Goal: Task Accomplishment & Management: Use online tool/utility

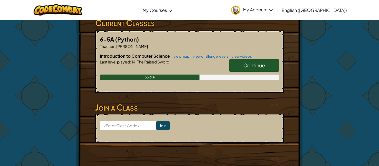
scroll to position [100, 0]
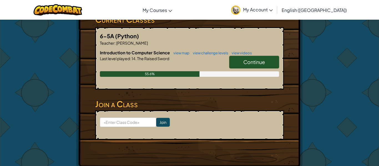
click at [246, 59] on span "Continue" at bounding box center [254, 62] width 22 height 6
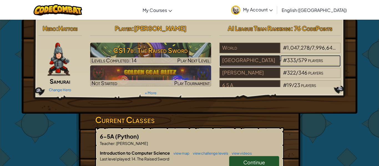
click at [246, 59] on div "[GEOGRAPHIC_DATA]" at bounding box center [249, 60] width 60 height 11
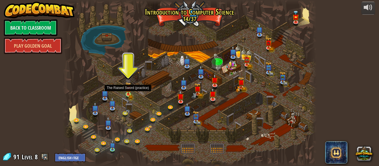
click at [127, 93] on img at bounding box center [128, 88] width 6 height 13
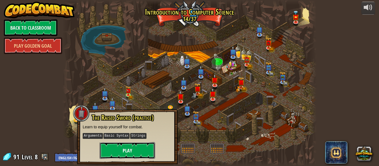
click at [121, 151] on button "Play" at bounding box center [127, 150] width 55 height 17
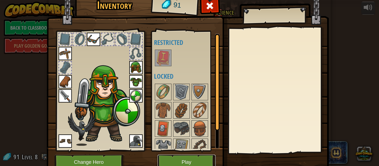
click at [189, 160] on button "Play" at bounding box center [186, 162] width 58 height 15
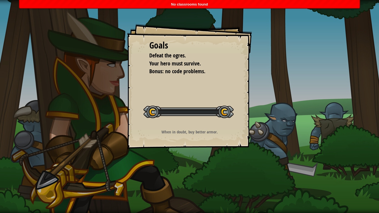
click at [189, 166] on div "Goals Defeat the ogres. Your hero must survive. Bonus: no code problems. Start …" at bounding box center [189, 106] width 379 height 213
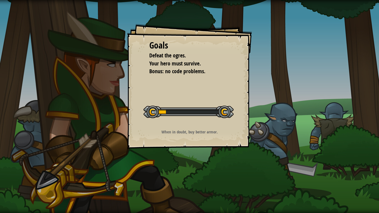
click at [227, 108] on div at bounding box center [188, 112] width 90 height 12
click at [227, 107] on div at bounding box center [188, 112] width 90 height 12
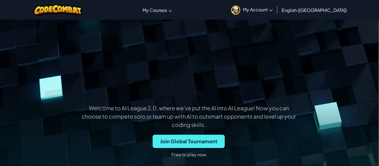
scroll to position [0, 1]
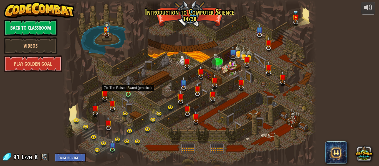
click at [130, 94] on img at bounding box center [128, 88] width 6 height 13
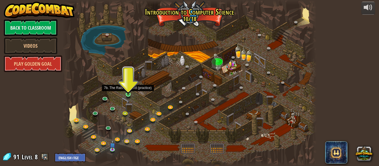
click at [128, 94] on img at bounding box center [128, 88] width 6 height 13
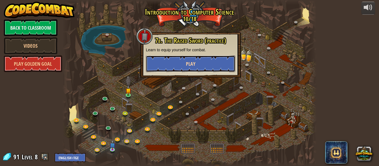
click at [180, 67] on button "Play" at bounding box center [190, 63] width 89 height 17
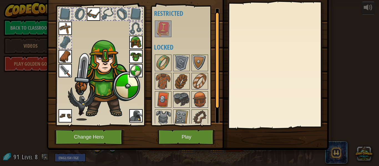
scroll to position [25, 0]
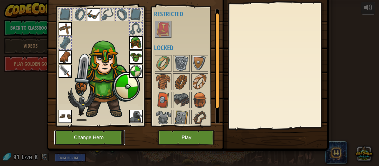
click at [112, 138] on button "Change Hero" at bounding box center [89, 137] width 70 height 15
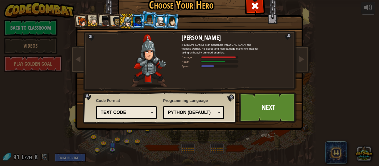
click at [159, 21] on div at bounding box center [160, 21] width 9 height 9
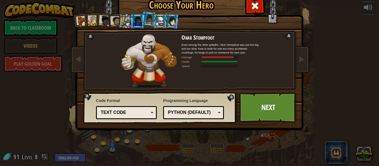
click at [156, 19] on li at bounding box center [159, 21] width 15 height 15
click at [154, 19] on li at bounding box center [159, 21] width 15 height 15
click at [151, 19] on div at bounding box center [148, 19] width 9 height 10
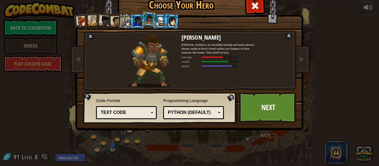
click at [136, 20] on div at bounding box center [137, 21] width 9 height 9
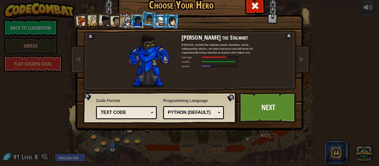
click at [127, 16] on li at bounding box center [126, 21] width 16 height 16
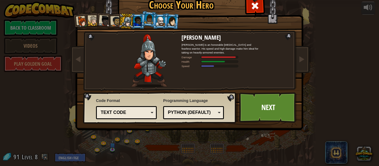
click at [137, 25] on div at bounding box center [137, 21] width 9 height 9
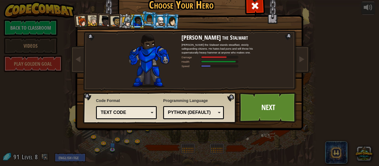
click at [161, 26] on li at bounding box center [159, 21] width 15 height 15
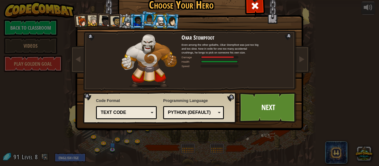
click at [107, 19] on div at bounding box center [104, 21] width 11 height 11
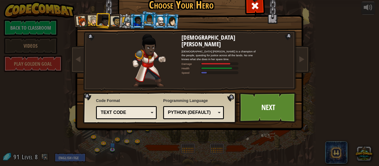
click at [157, 20] on div at bounding box center [160, 21] width 9 height 9
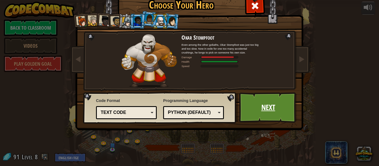
click at [280, 102] on link "Next" at bounding box center [268, 107] width 58 height 30
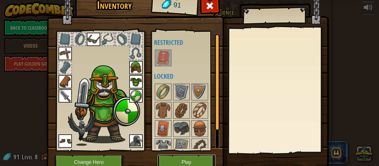
click at [193, 161] on button "Play" at bounding box center [186, 162] width 58 height 15
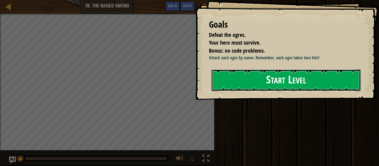
click at [298, 78] on button "Start Level" at bounding box center [285, 80] width 149 height 22
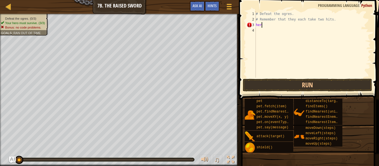
type textarea "h"
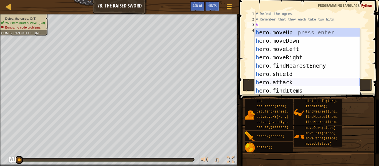
click at [296, 79] on div "h ero.moveUp press enter h ero.moveDown press enter h ero.moveLeft press enter …" at bounding box center [307, 69] width 105 height 83
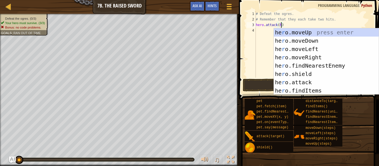
scroll to position [2, 4]
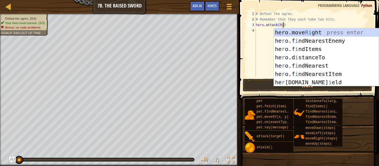
type textarea "hero.attack(Rig)"
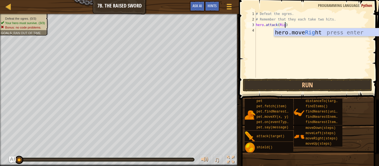
scroll to position [2, 4]
click at [261, 31] on div "# Defeat the ogres. # Remember that they each take two hits. hero . attack ( Ri…" at bounding box center [313, 50] width 116 height 78
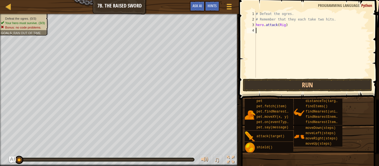
type textarea "g"
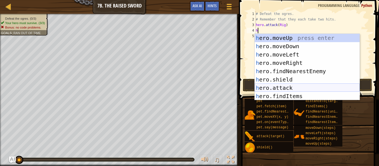
click at [307, 85] on div "h ero.moveUp press enter h ero.moveDown press enter h ero.moveLeft press enter …" at bounding box center [307, 75] width 105 height 83
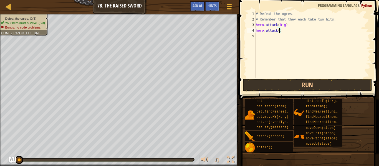
scroll to position [2, 4]
type textarea "hero.attack(Gurt)"
click at [289, 36] on div "# Defeat the ogres. # Remember that they each take two hits. hero . attack ( Ri…" at bounding box center [313, 50] width 116 height 78
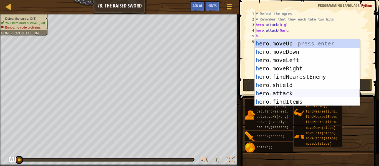
click at [285, 91] on div "h ero.moveUp press enter h ero.moveDown press enter h ero.moveLeft press enter …" at bounding box center [307, 80] width 105 height 83
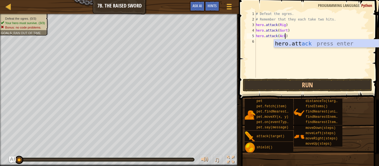
scroll to position [2, 4]
click at [296, 79] on button "Run" at bounding box center [307, 85] width 129 height 13
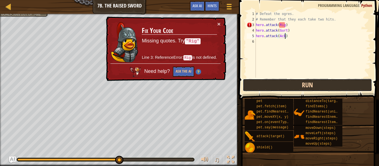
click at [304, 86] on button "Run" at bounding box center [307, 85] width 129 height 13
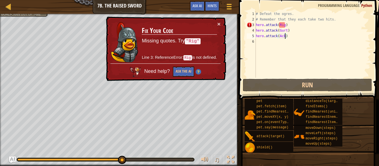
drag, startPoint x: 121, startPoint y: 156, endPoint x: 114, endPoint y: 157, distance: 7.5
click at [118, 157] on div at bounding box center [122, 160] width 8 height 8
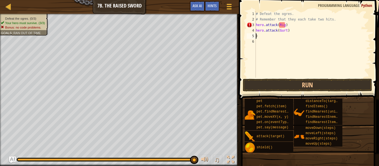
scroll to position [2, 0]
type textarea "# Remember that they each take two hits.)"
click at [288, 37] on div "# Defeat the ogres. # Remember that they each take two hits.)" at bounding box center [313, 50] width 116 height 78
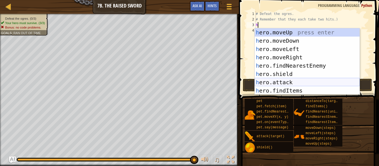
click at [282, 83] on div "h ero.moveUp press enter h ero.moveDown press enter h ero.moveLeft press enter …" at bounding box center [307, 69] width 105 height 83
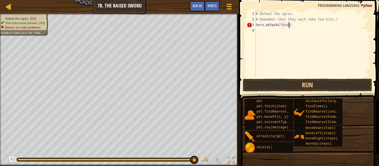
scroll to position [2, 5]
click at [287, 85] on button "Run" at bounding box center [307, 85] width 129 height 13
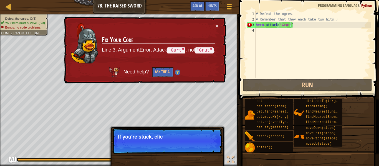
click at [289, 26] on div "# Defeat the ogres. # Remember that they each take two hits.) hero . attack ( "…" at bounding box center [313, 50] width 116 height 78
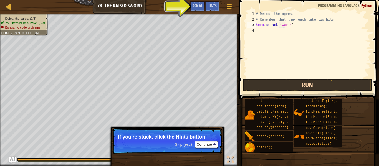
type textarea "hero.attack("Gurt")"
click at [303, 81] on button "Run" at bounding box center [307, 85] width 129 height 13
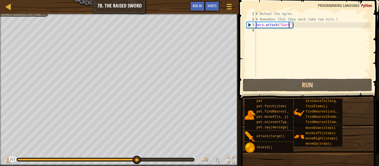
click at [288, 34] on div "# Defeat the ogres. # Remember that they each take two hits.) hero . attack ( "…" at bounding box center [313, 50] width 116 height 78
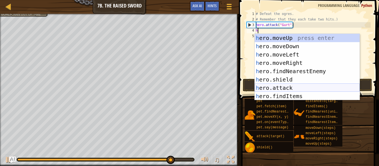
click at [290, 84] on div "h ero.moveUp press enter h ero.moveDown press enter h ero.moveLeft press enter …" at bounding box center [307, 75] width 105 height 83
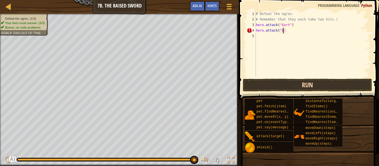
scroll to position [2, 4]
type textarea "hero.attack("Ack)"
click at [285, 36] on div "# Defeat the ogres. # Remember that they each take two hits.) hero . attack ( "…" at bounding box center [313, 50] width 116 height 78
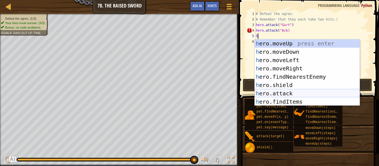
click at [301, 92] on div "h ero.moveUp press enter h ero.moveDown press enter h ero.moveLeft press enter …" at bounding box center [307, 80] width 105 height 83
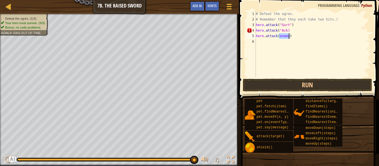
click at [286, 31] on div "# Defeat the ogres. # Remember that they each take two hits.) hero . attack ( "…" at bounding box center [313, 50] width 116 height 78
click at [288, 36] on div "# Defeat the ogres. # Remember that they each take two hits.) hero . attack ( "…" at bounding box center [313, 50] width 116 height 78
type textarea "hero.attack("Gri)\"
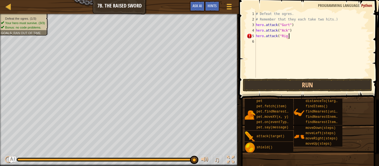
click at [287, 37] on div "# Defeat the ogres. # Remember that they each take two hits.) hero . attack ( "…" at bounding box center [313, 50] width 116 height 78
type textarea "hero.attack("Rig")"
click at [286, 79] on button "Run" at bounding box center [307, 85] width 129 height 13
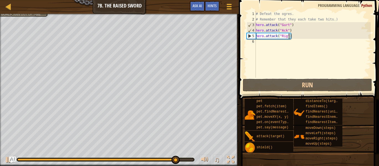
click at [273, 45] on div "# Defeat the ogres. # Remember that they each take two hits.) hero . attack ( "…" at bounding box center [313, 50] width 116 height 78
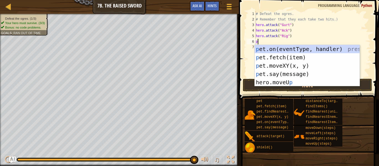
click at [298, 37] on div "# Defeat the ogres. # Remember that they each take two hits.) hero . attack ( "…" at bounding box center [313, 50] width 116 height 78
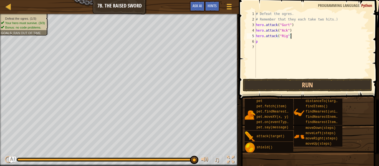
click at [274, 40] on div "# Defeat the ogres. # Remember that they each take two hits.) hero . attack ( "…" at bounding box center [313, 50] width 116 height 78
type textarea "p"
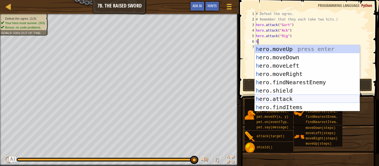
click at [309, 95] on div "h ero.moveUp press enter h ero.moveDown press enter h ero.moveLeft press enter …" at bounding box center [307, 86] width 105 height 83
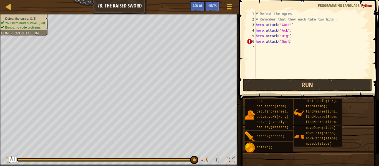
scroll to position [2, 5]
type textarea "hero.attack("Gurt")"
click at [294, 50] on div "# Defeat the ogres. # Remember that they each take two hits.) hero . attack ( "…" at bounding box center [313, 50] width 116 height 78
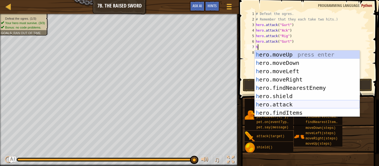
click at [296, 102] on div "h ero.moveUp press enter h ero.moveDown press enter h ero.moveLeft press enter …" at bounding box center [307, 91] width 105 height 83
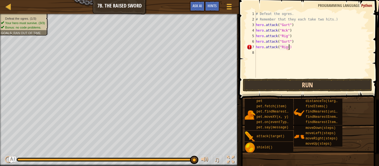
scroll to position [2, 5]
type textarea "hero.attack("Rig")"
click at [287, 55] on div "# Defeat the ogres. # Remember that they each take two hits.) hero . attack ( "…" at bounding box center [313, 50] width 116 height 78
click at [289, 53] on div "# Defeat the ogres. # Remember that they each take two hits.) hero . attack ( "…" at bounding box center [313, 50] width 116 height 78
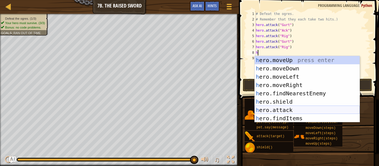
click at [298, 107] on div "h ero.moveUp press enter h ero.moveDown press enter h ero.moveLeft press enter …" at bounding box center [307, 97] width 105 height 83
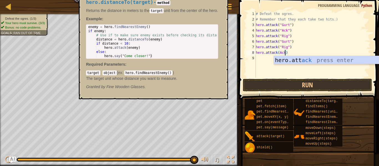
scroll to position [2, 4]
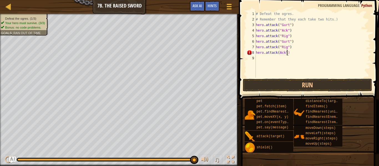
click at [279, 53] on div "# Defeat the ogres. # Remember that they each take two hits.) hero . attack ( "…" at bounding box center [313, 50] width 116 height 78
type textarea "hero.attack("Ack")"
click at [283, 81] on button "Run" at bounding box center [307, 85] width 129 height 13
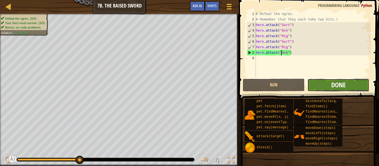
click at [334, 85] on span "Done" at bounding box center [338, 84] width 14 height 9
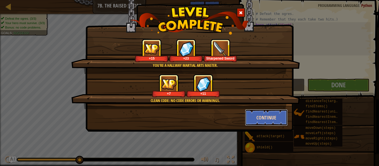
click at [260, 118] on button "Continue" at bounding box center [266, 117] width 43 height 17
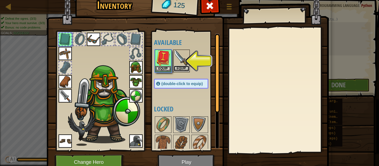
click at [180, 71] on button "Equip" at bounding box center [182, 69] width 16 height 6
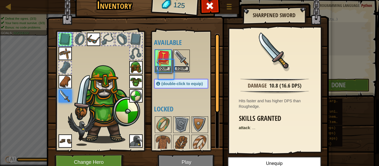
click at [180, 71] on button "Equip" at bounding box center [182, 69] width 16 height 6
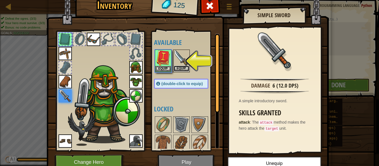
click at [180, 70] on button "Equip" at bounding box center [182, 69] width 16 height 6
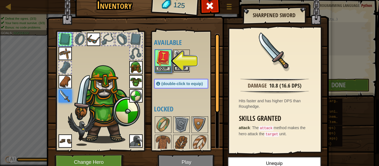
click at [175, 67] on button "Equip" at bounding box center [182, 69] width 16 height 6
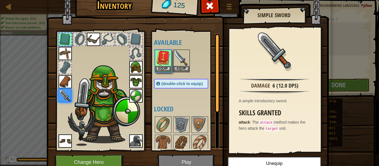
click at [172, 67] on div at bounding box center [186, 61] width 65 height 24
click at [174, 68] on button "Equip" at bounding box center [182, 69] width 16 height 6
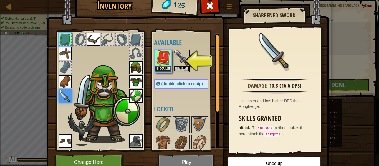
click at [179, 68] on button "Equip" at bounding box center [182, 69] width 16 height 6
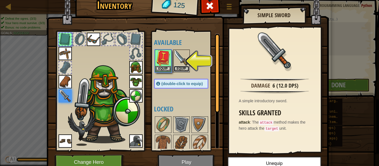
drag, startPoint x: 179, startPoint y: 68, endPoint x: 126, endPoint y: 93, distance: 58.5
click at [126, 93] on div "Inventory 125 Available Equip Equip Equip Equip Equip Equip Equip Equip Equip E…" at bounding box center [190, 84] width 282 height 183
click at [185, 64] on img at bounding box center [182, 58] width 16 height 16
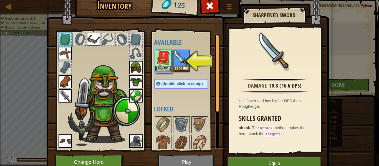
click at [161, 72] on div "Equip" at bounding box center [163, 61] width 17 height 23
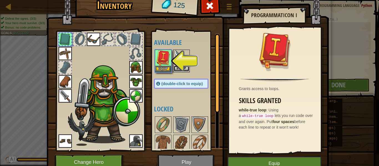
click at [187, 67] on button "Equip" at bounding box center [182, 69] width 16 height 6
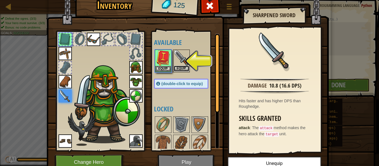
click at [181, 67] on button "Equip" at bounding box center [182, 69] width 16 height 6
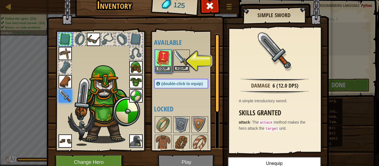
click at [183, 68] on button "Equip" at bounding box center [182, 69] width 16 height 6
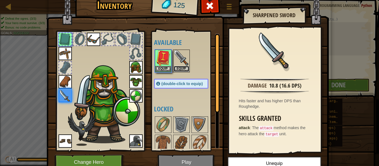
click at [183, 68] on button "Equip" at bounding box center [182, 69] width 16 height 6
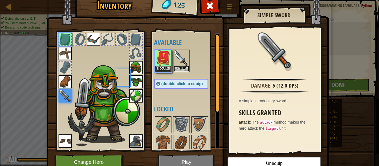
click at [183, 68] on button "Equip" at bounding box center [182, 69] width 16 height 6
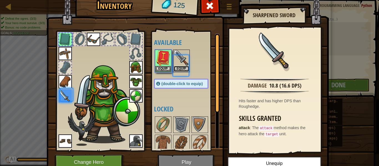
click at [183, 68] on button "Equip" at bounding box center [182, 69] width 16 height 6
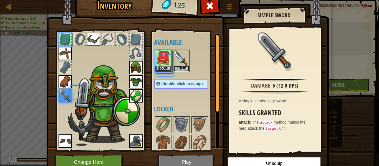
click at [183, 68] on button "Equip" at bounding box center [182, 69] width 16 height 6
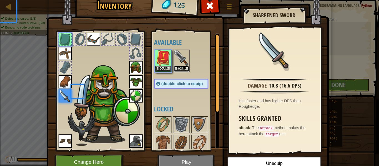
click at [183, 68] on button "Equip" at bounding box center [182, 69] width 16 height 6
click at [0, 0] on button "Equip" at bounding box center [0, 0] width 0 height 0
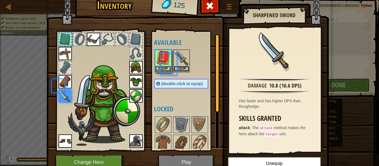
click at [183, 68] on button "Equip" at bounding box center [182, 69] width 16 height 6
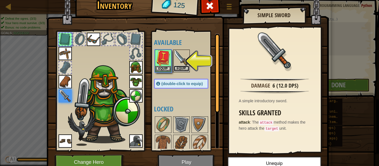
click at [185, 67] on button "Equip" at bounding box center [182, 69] width 16 height 6
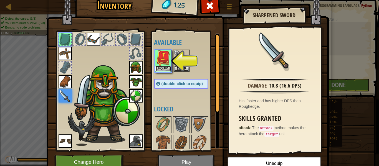
click at [167, 67] on button "Equip" at bounding box center [163, 69] width 16 height 6
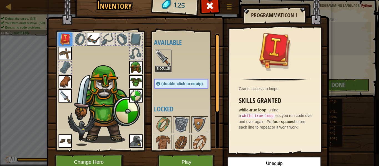
click at [190, 126] on div at bounding box center [186, 161] width 65 height 91
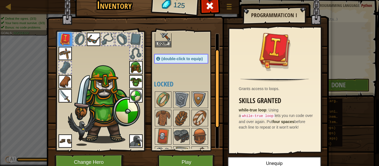
scroll to position [27, 0]
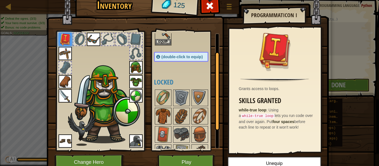
click at [161, 110] on img at bounding box center [163, 116] width 16 height 16
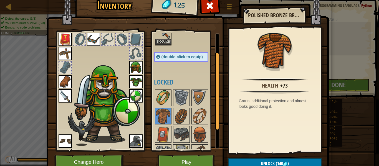
click at [164, 103] on img at bounding box center [163, 98] width 16 height 16
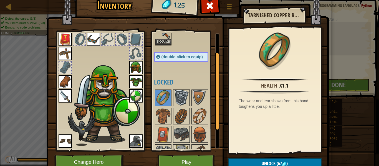
click at [176, 97] on img at bounding box center [182, 98] width 16 height 16
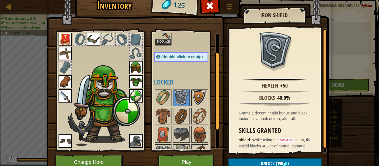
click at [198, 95] on img at bounding box center [200, 98] width 16 height 16
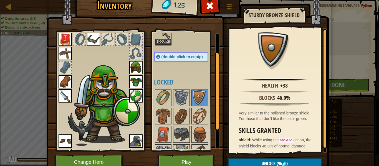
click at [199, 107] on div at bounding box center [186, 134] width 65 height 91
click at [199, 112] on img at bounding box center [200, 116] width 16 height 16
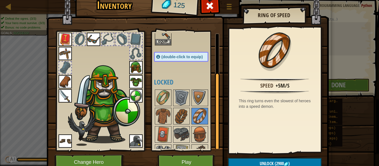
scroll to position [58, 0]
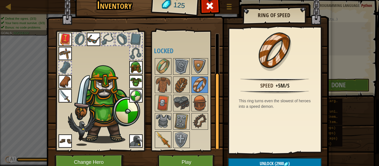
click at [159, 137] on img at bounding box center [163, 140] width 16 height 16
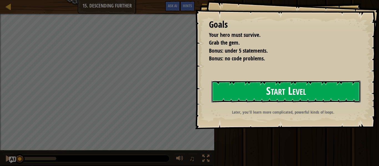
click at [234, 93] on button "Start Level" at bounding box center [285, 92] width 149 height 22
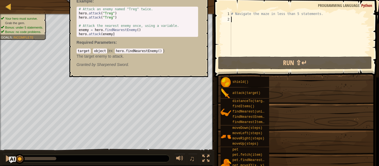
click at [234, 93] on span "attack(target)" at bounding box center [246, 93] width 28 height 4
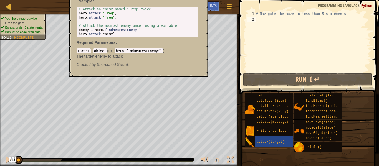
click at [206, 28] on div "hero.attack(target) - method The attack method makes the hero attack the target…" at bounding box center [138, 20] width 139 height 113
click at [274, 19] on div "# Navigate the maze in less than 5 statements." at bounding box center [313, 47] width 116 height 72
type textarea "hy"
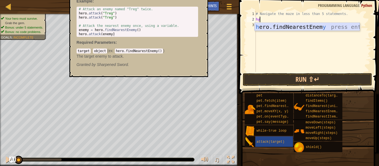
click at [288, 28] on div "h ero.findNearestEnem y press enter" at bounding box center [307, 35] width 105 height 25
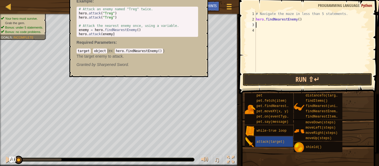
scroll to position [2, 0]
click at [288, 78] on button "Run ⇧↵" at bounding box center [307, 79] width 129 height 13
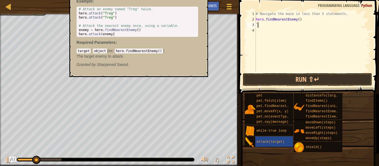
type textarea "``"
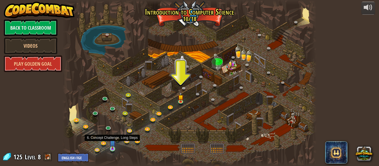
click at [111, 146] on img at bounding box center [113, 142] width 6 height 13
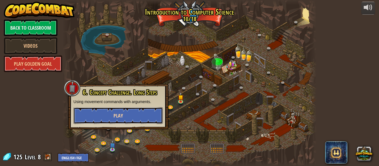
click at [124, 116] on button "Play" at bounding box center [117, 115] width 89 height 17
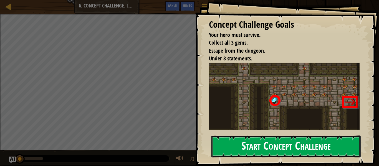
click at [241, 142] on button "Start Concept Challenge" at bounding box center [285, 147] width 149 height 22
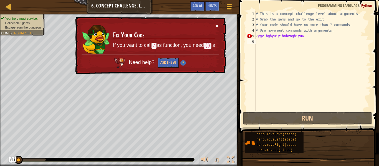
click at [218, 26] on button "×" at bounding box center [216, 26] width 3 height 6
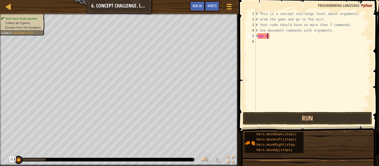
type textarea "7"
type textarea "d"
type textarea "h"
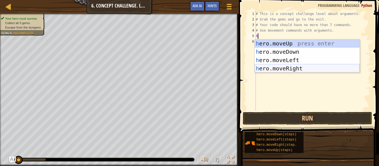
click at [294, 70] on div "h ero.moveUp press enter h ero.moveDown press enter h ero.moveLeft press enter …" at bounding box center [307, 64] width 105 height 50
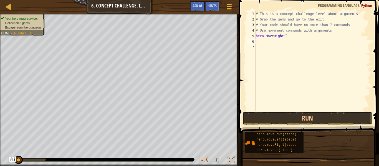
type textarea "m"
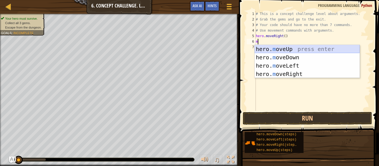
click at [296, 50] on div "hero. m oveUp press enter hero. m oveDown press enter hero. m oveLeft press ent…" at bounding box center [307, 70] width 105 height 50
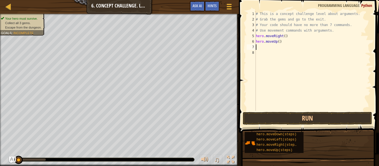
click at [279, 40] on div "# This is a concept challenge level about arguments. # Grab the gems and go to …" at bounding box center [313, 66] width 116 height 111
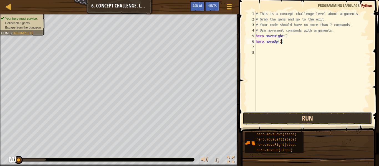
click at [299, 119] on button "Run" at bounding box center [307, 118] width 129 height 13
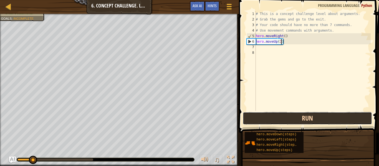
click at [299, 119] on button "Run" at bounding box center [307, 118] width 129 height 13
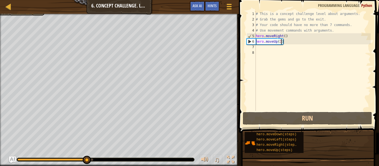
type textarea "hero.moveUp(33)"
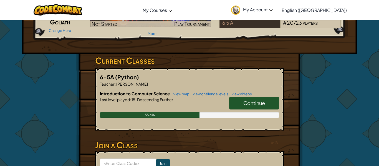
scroll to position [60, 0]
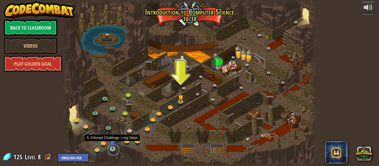
click at [114, 151] on link at bounding box center [113, 149] width 11 height 11
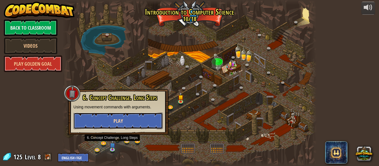
click at [147, 121] on button "Play" at bounding box center [117, 121] width 89 height 17
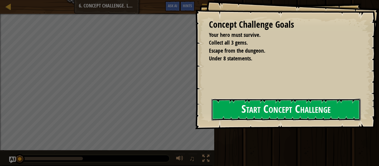
click at [288, 108] on button "Start Concept Challenge" at bounding box center [285, 110] width 149 height 22
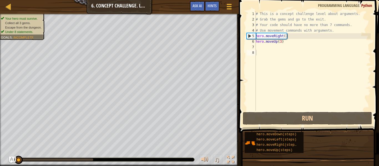
click at [188, 152] on div "♫" at bounding box center [119, 158] width 239 height 17
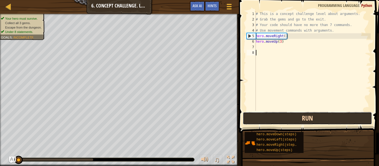
click at [292, 119] on button "Run" at bounding box center [307, 118] width 129 height 13
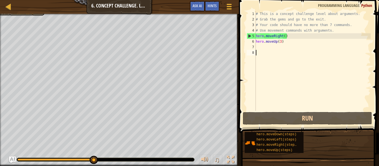
click at [262, 46] on div "# This is a concept challenge level about arguments. # Grab the gems and go to …" at bounding box center [313, 66] width 116 height 111
type textarea "m"
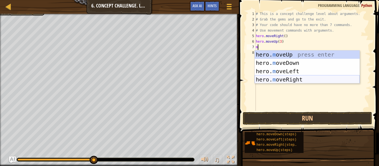
click at [282, 79] on div "hero. m oveUp press enter hero. m oveDown press enter hero. m oveLeft press ent…" at bounding box center [307, 75] width 105 height 50
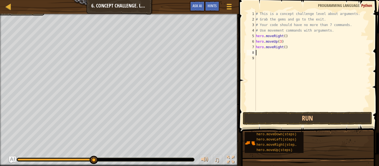
click at [285, 48] on div "# This is a concept challenge level about arguments. # Grab the gems and go to …" at bounding box center [313, 66] width 116 height 111
type textarea "hero.moveRight(2)"
click at [283, 48] on div "# This is a concept challenge level about arguments. # Grab the gems and go to …" at bounding box center [313, 66] width 116 height 111
click at [285, 54] on div "# This is a concept challenge level about arguments. # Grab the gems and go to …" at bounding box center [313, 66] width 116 height 111
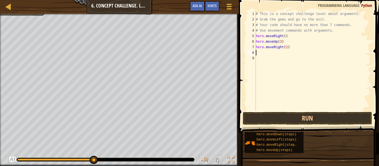
scroll to position [2, 0]
type textarea "m"
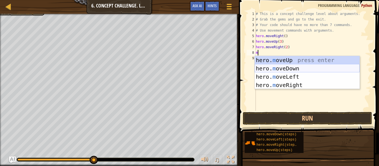
click at [291, 68] on div "hero. m oveUp press enter hero. m oveDown press enter hero. m oveLeft press ent…" at bounding box center [307, 81] width 105 height 50
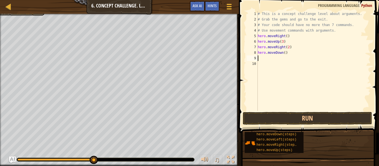
click at [284, 52] on div "# This is a concept challenge level about arguments. # Grab the gems and go to …" at bounding box center [313, 66] width 114 height 111
type textarea "hero.moveDown(4)"
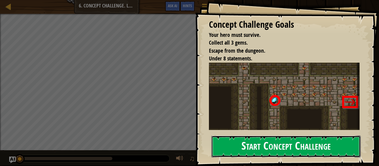
click at [295, 143] on button "Start Concept Challenge" at bounding box center [285, 147] width 149 height 22
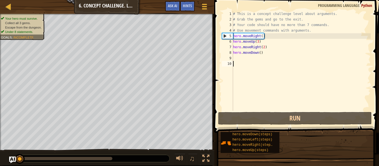
click at [295, 143] on div "hero.moveDown(steps) hero.moveLeft(steps) hero.moveRight(steps) hero.moveUp(ste…" at bounding box center [297, 143] width 155 height 22
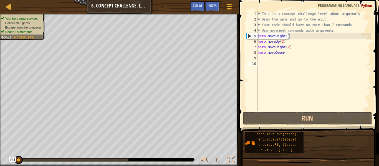
click at [276, 59] on div "# This is a concept challenge level about arguments. # Grab the gems and go to …" at bounding box center [313, 66] width 114 height 111
click at [286, 53] on div "# This is a concept challenge level about arguments. # Grab the gems and go to …" at bounding box center [313, 66] width 114 height 111
click at [284, 52] on div "# This is a concept challenge level about arguments. # Grab the gems and go to …" at bounding box center [313, 66] width 114 height 111
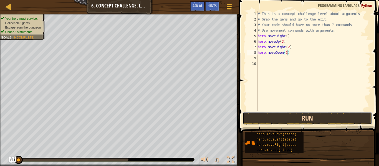
click at [274, 118] on button "Run" at bounding box center [307, 118] width 129 height 13
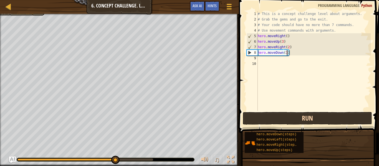
type textarea "hero.moveDown(34)"
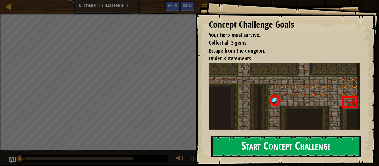
click at [332, 138] on button "Start Concept Challenge" at bounding box center [285, 147] width 149 height 22
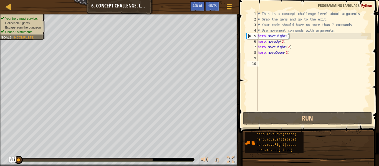
click at [279, 56] on div "# This is a concept challenge level about arguments. # Grab the gems and go to …" at bounding box center [313, 66] width 114 height 111
type textarea "m"
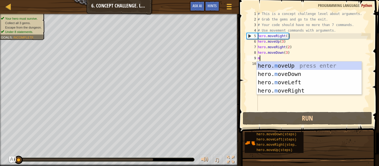
scroll to position [2, 0]
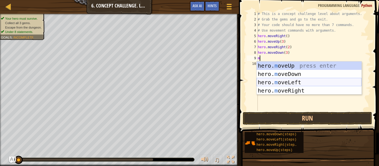
click at [279, 84] on div "hero. m oveUp press enter hero. m oveDown press enter hero. m oveLeft press ent…" at bounding box center [308, 87] width 105 height 50
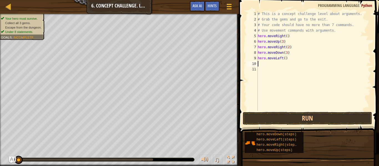
type textarea ","
type textarea "m"
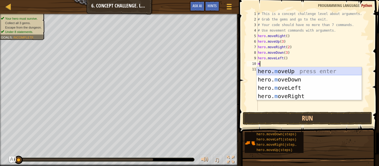
click at [300, 72] on div "hero. m oveUp press enter hero. m oveDown press enter hero. m oveLeft press ent…" at bounding box center [308, 92] width 105 height 50
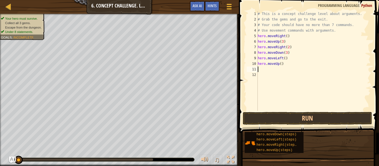
click at [281, 63] on div "# This is a concept challenge level about arguments. # Grab the gems and go to …" at bounding box center [313, 66] width 114 height 111
type textarea "hero.moveUp(2)"
click at [270, 69] on div "# This is a concept challenge level about arguments. # Grab the gems and go to …" at bounding box center [313, 66] width 114 height 111
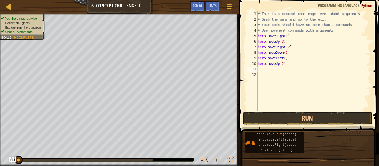
type textarea "m"
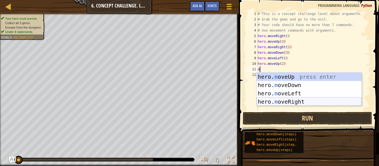
click at [293, 100] on div "hero. m oveUp press enter hero. m oveDown press enter hero. m oveLeft press ent…" at bounding box center [308, 98] width 105 height 50
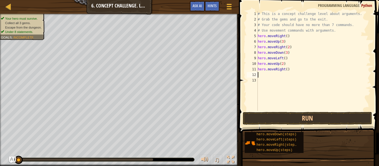
click at [288, 70] on div "# This is a concept challenge level about arguments. # Grab the gems and go to …" at bounding box center [313, 66] width 114 height 111
type textarea "hero.moveRight(3)"
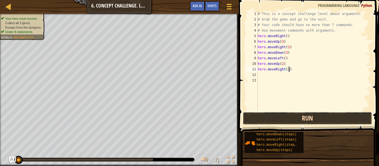
click at [302, 117] on button "Run" at bounding box center [307, 118] width 129 height 13
click at [302, 117] on button "Running" at bounding box center [307, 118] width 129 height 13
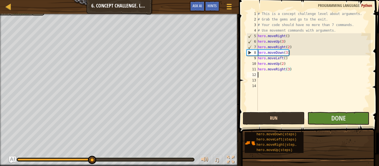
scroll to position [2, 0]
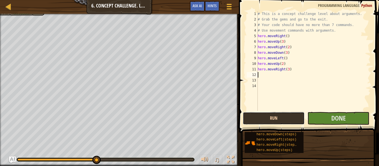
click at [291, 120] on button "Run" at bounding box center [274, 118] width 62 height 13
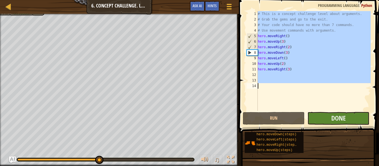
type textarea "="
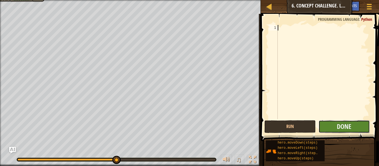
click at [359, 127] on button "Done" at bounding box center [343, 126] width 51 height 13
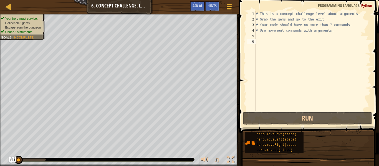
click at [269, 37] on div "# This is a concept challenge level about arguments. # Grab the gems and go to …" at bounding box center [313, 66] width 116 height 111
click at [270, 42] on div "# This is a concept challenge level about arguments. # Grab the gems and go to …" at bounding box center [313, 66] width 116 height 111
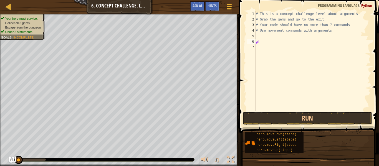
scroll to position [2, 0]
type textarea "g"
type textarea "h"
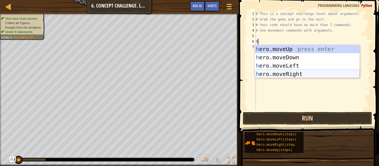
click at [291, 73] on div "h ero.moveUp press enter h ero.moveDown press enter h ero.moveLeft press enter …" at bounding box center [307, 70] width 105 height 50
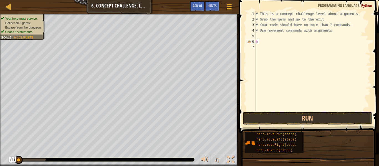
type textarea "h"
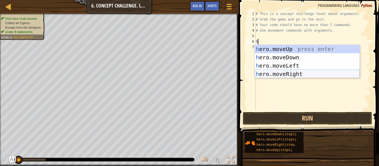
click at [315, 72] on div "h ero.moveUp press enter h ero.moveDown press enter h ero.moveLeft press enter …" at bounding box center [307, 70] width 105 height 50
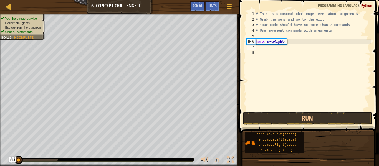
click at [277, 37] on div "# This is a concept challenge level about arguments. # Grab the gems and go to …" at bounding box center [313, 66] width 116 height 111
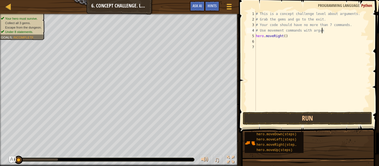
click at [287, 37] on div "# This is a concept challenge level about arguments. # Grab the gems and go to …" at bounding box center [313, 66] width 116 height 111
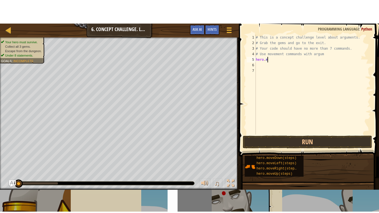
scroll to position [2, 1]
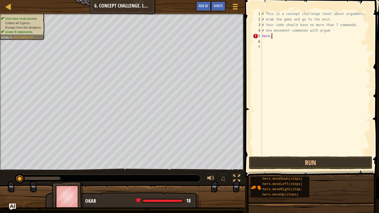
click at [293, 12] on div "# This is a concept challenge level about arguments. # Grab the gems and go to …" at bounding box center [316, 88] width 110 height 155
type textarea "# This is a conc54rfept challenge level about arguments."
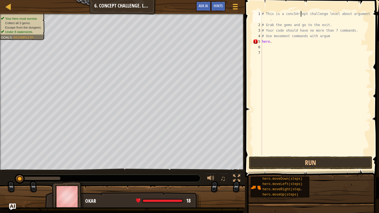
scroll to position [2, 6]
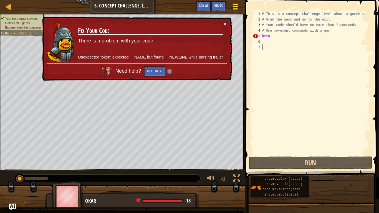
click at [233, 6] on span at bounding box center [235, 6] width 5 height 1
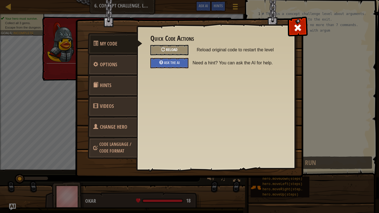
click at [177, 46] on div "Reload" at bounding box center [169, 50] width 38 height 10
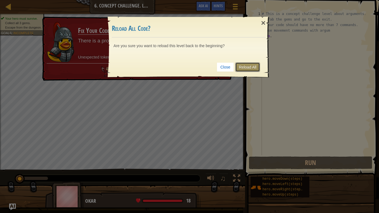
click at [243, 66] on link "Reload All" at bounding box center [247, 66] width 25 height 9
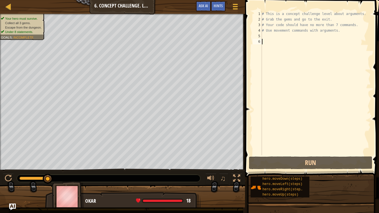
click at [266, 33] on div "# This is a concept challenge level about arguments. # Grab the gems and go to …" at bounding box center [316, 88] width 110 height 155
type textarea "m"
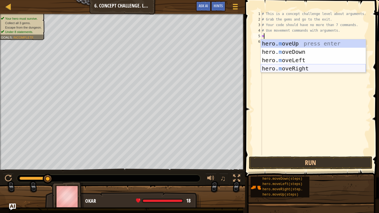
click at [306, 68] on div "hero. m oveUp press enter hero. m oveDown press enter hero. m oveLeft press ent…" at bounding box center [313, 64] width 105 height 50
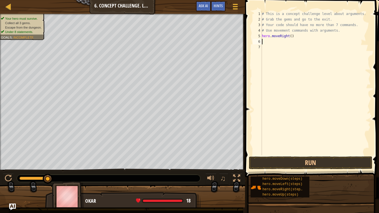
click at [306, 68] on div "# This is a concept challenge level about arguments. # Grab the gems and go to …" at bounding box center [316, 88] width 110 height 155
click at [274, 43] on div "# This is a concept challenge level about arguments. # Grab the gems and go to …" at bounding box center [316, 88] width 110 height 155
type textarea "m"
click at [285, 43] on div "# This is a concept challenge level about arguments. # Grab the gems and go to …" at bounding box center [316, 88] width 110 height 155
type textarea "hero.moveUp(3)"
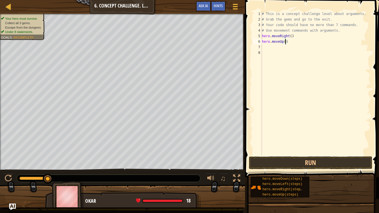
scroll to position [2, 4]
click at [284, 49] on div "# This is a concept challenge level about arguments. # Grab the gems and go to …" at bounding box center [316, 88] width 110 height 155
type textarea "j"
type textarea "m"
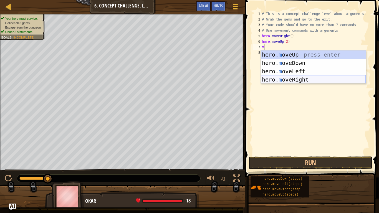
click at [297, 82] on div "hero. m oveUp press enter hero. m oveDown press enter hero. m oveLeft press ent…" at bounding box center [313, 75] width 105 height 50
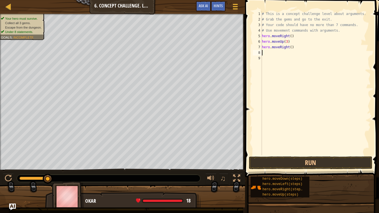
click at [291, 44] on div "# This is a concept challenge level about arguments. # Grab the gems and go to …" at bounding box center [316, 88] width 110 height 155
type textarea "hero.moveRight(2)"
click at [267, 53] on div "# This is a concept challenge level about arguments. # Grab the gems and go to …" at bounding box center [316, 88] width 110 height 155
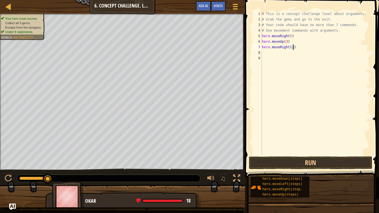
scroll to position [2, 0]
type textarea "m"
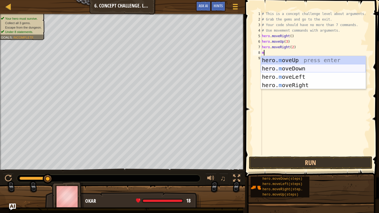
click at [279, 66] on div "hero. m oveUp press enter hero. m oveDown press enter hero. m oveLeft press ent…" at bounding box center [313, 81] width 105 height 50
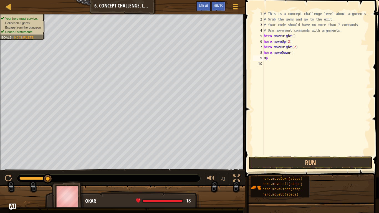
type textarea "0p 5ijokiju7h"
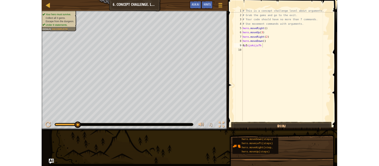
scroll to position [2, 3]
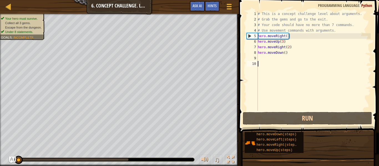
click at [283, 53] on div "# This is a concept challenge level about arguments. # Grab the gems and go to …" at bounding box center [313, 66] width 114 height 111
type textarea "hero.moveDown()"
click at [285, 56] on div "# This is a concept challenge level about arguments. # Grab the gems and go to …" at bounding box center [313, 66] width 114 height 111
type textarea "m"
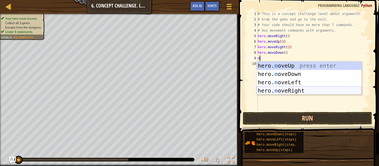
click at [287, 92] on div "hero. m oveUp press enter hero. m oveDown press enter hero. m oveLeft press ent…" at bounding box center [308, 87] width 105 height 50
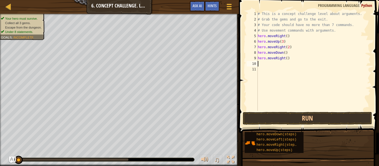
click at [286, 59] on div "# This is a concept challenge level about arguments. # Grab the gems and go to …" at bounding box center [313, 66] width 114 height 111
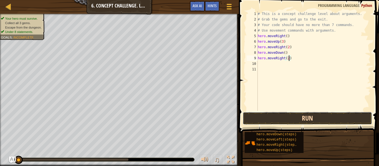
click at [288, 123] on button "Run" at bounding box center [307, 118] width 129 height 13
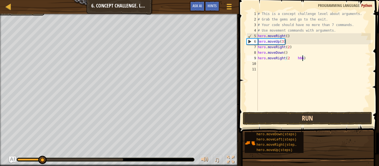
scroll to position [2, 6]
type textarea "hero.moveRight(2 h664)"
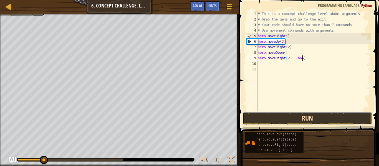
click at [288, 123] on button "Run" at bounding box center [307, 118] width 129 height 13
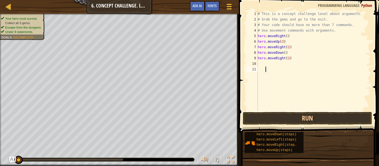
scroll to position [2, 2]
type textarea "tg4b"
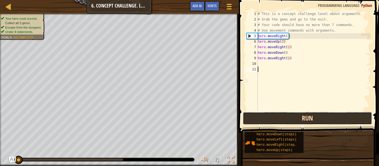
click at [342, 118] on button "Run" at bounding box center [307, 118] width 129 height 13
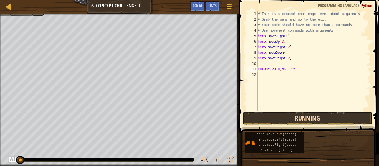
scroll to position [2, 5]
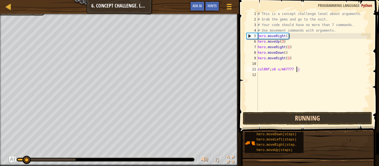
type textarea "cul80f;v8 u/m67777 ,.j"
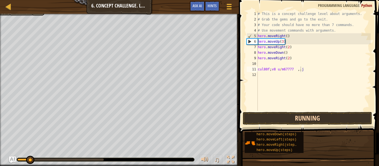
click at [378, 0] on html "Map Introduction to Computer Science 6. Concept Challenge. Long Steps Game Menu…" at bounding box center [189, 0] width 379 height 0
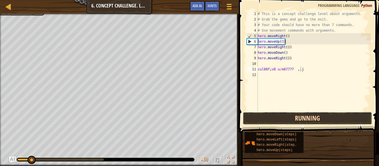
scroll to position [2, 6]
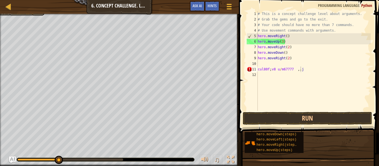
click at [311, 71] on div "# This is a concept challenge level about arguments. # Grab the gems and go to …" at bounding box center [313, 66] width 114 height 111
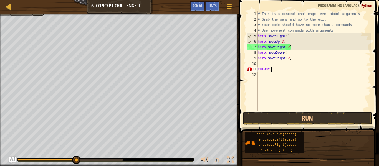
scroll to position [2, 1]
type textarea "c"
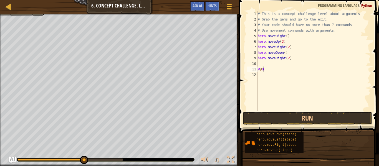
scroll to position [2, 1]
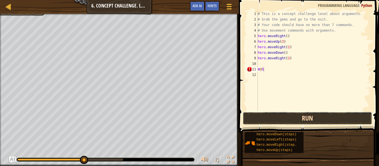
click at [321, 120] on button "Run" at bounding box center [307, 118] width 129 height 13
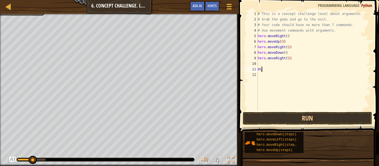
scroll to position [2, 0]
type textarea "W"
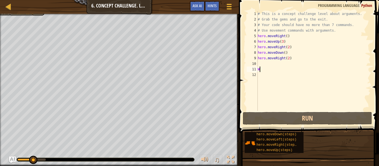
scroll to position [2, 0]
